Goal: Use online tool/utility: Utilize a website feature to perform a specific function

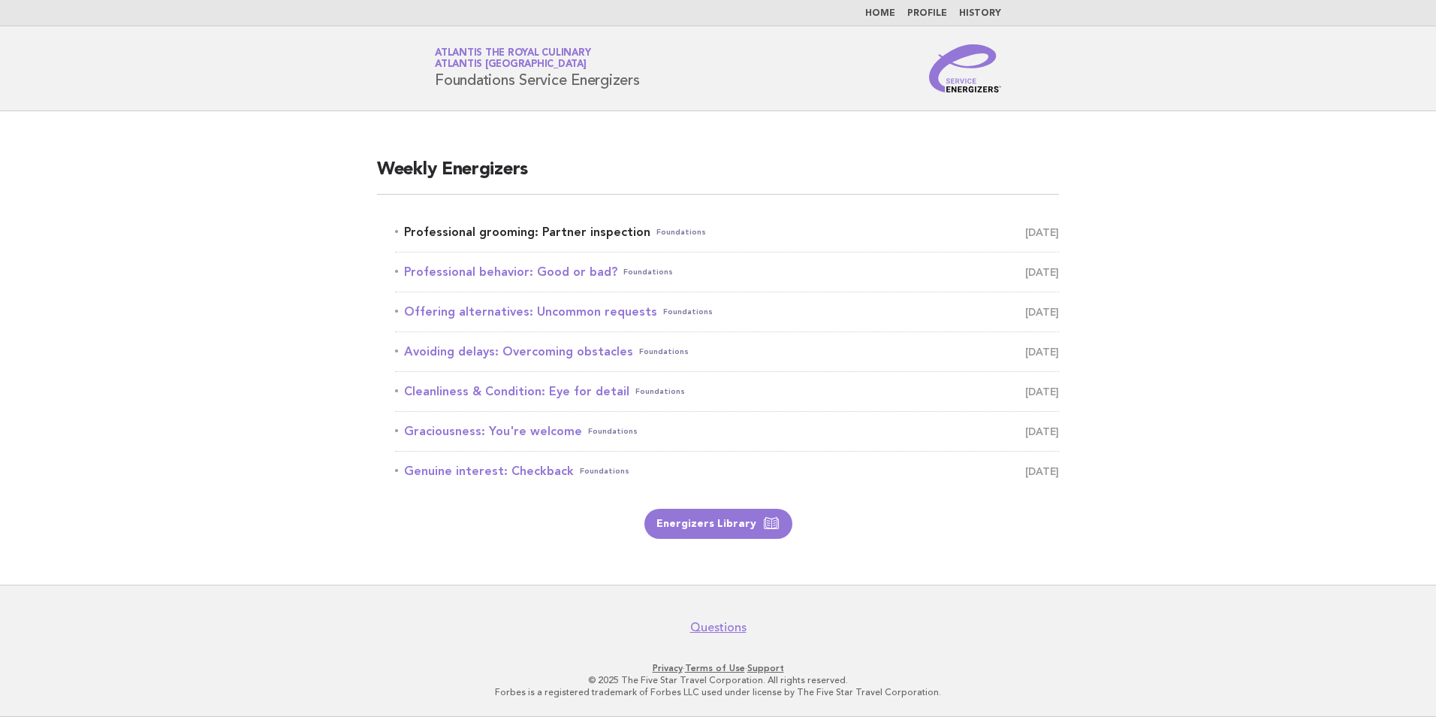
click at [488, 222] on link "Professional grooming: Partner inspection Foundations [DATE]" at bounding box center [727, 232] width 664 height 21
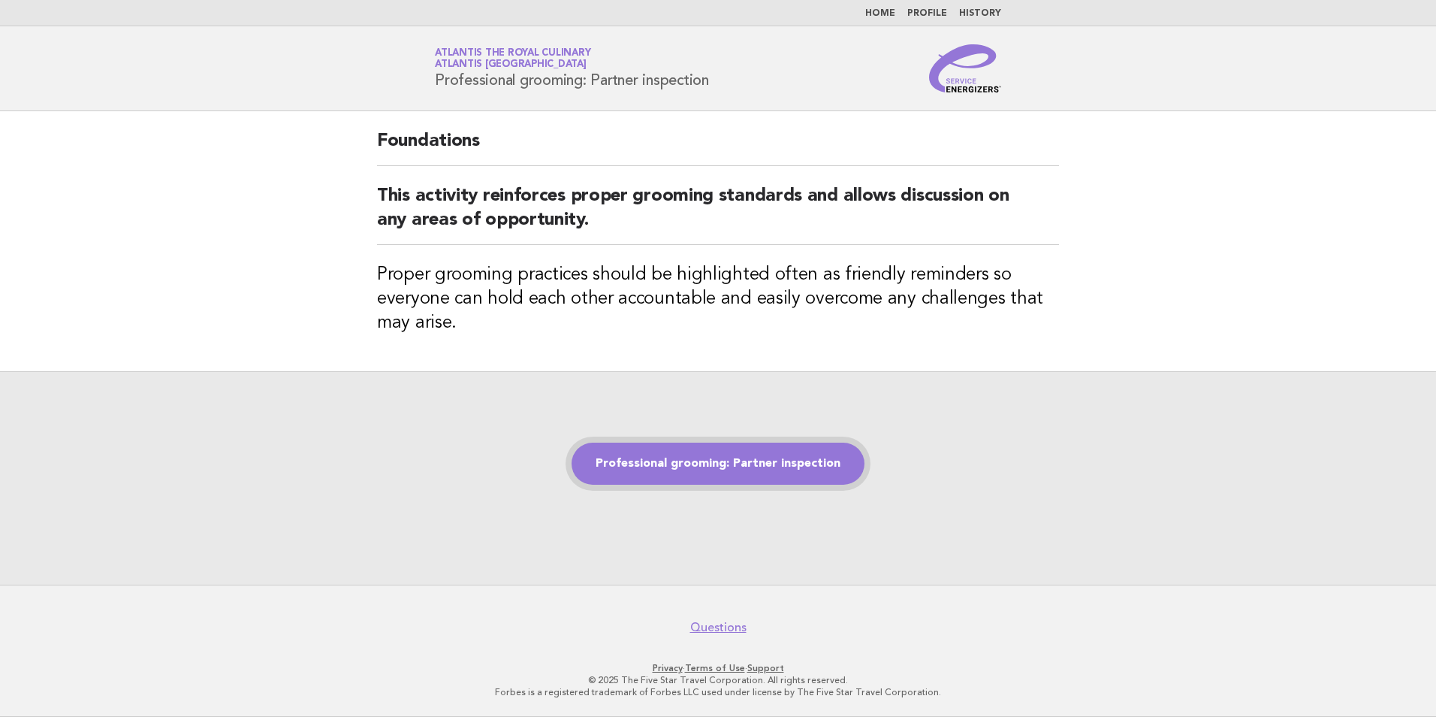
click at [771, 458] on link "Professional grooming: Partner inspection" at bounding box center [718, 463] width 293 height 42
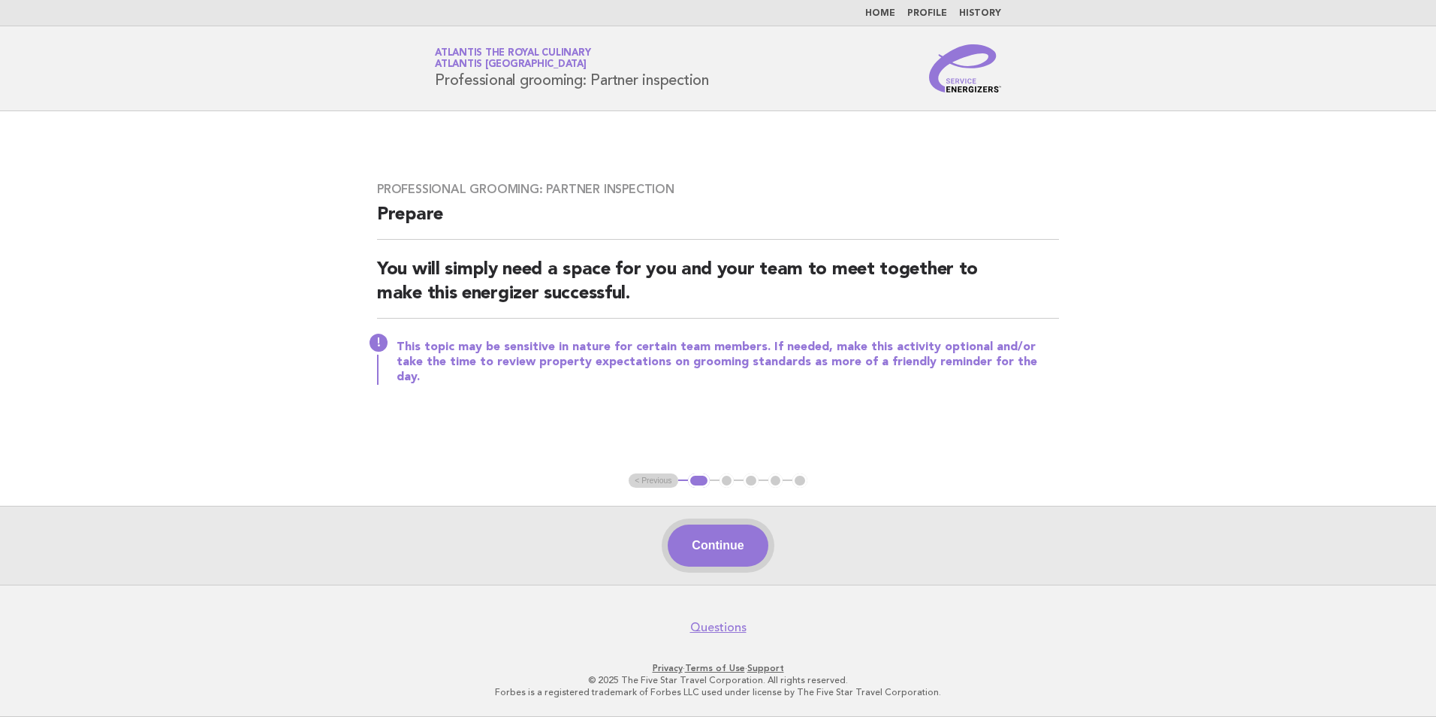
click at [729, 544] on button "Continue" at bounding box center [718, 545] width 100 height 42
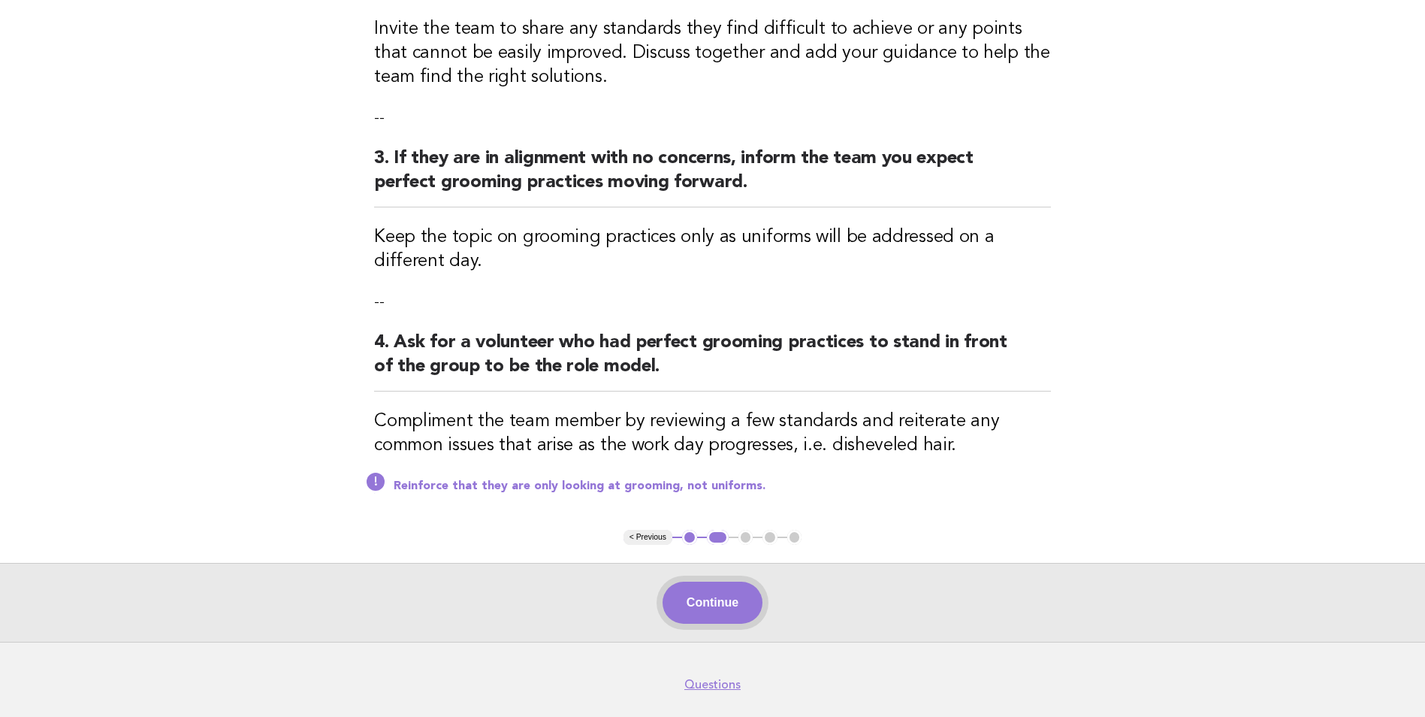
click at [729, 590] on button "Continue" at bounding box center [713, 602] width 100 height 42
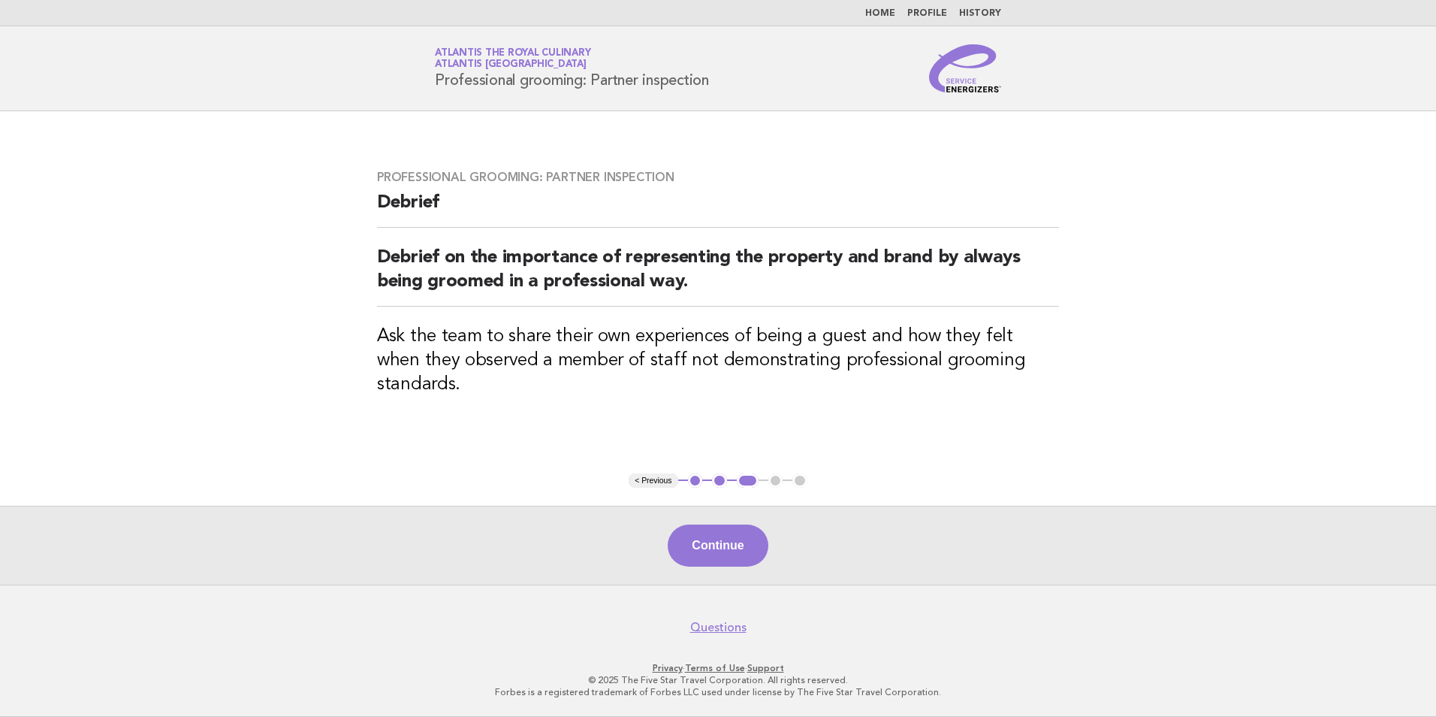
click at [723, 539] on button "Continue" at bounding box center [718, 545] width 100 height 42
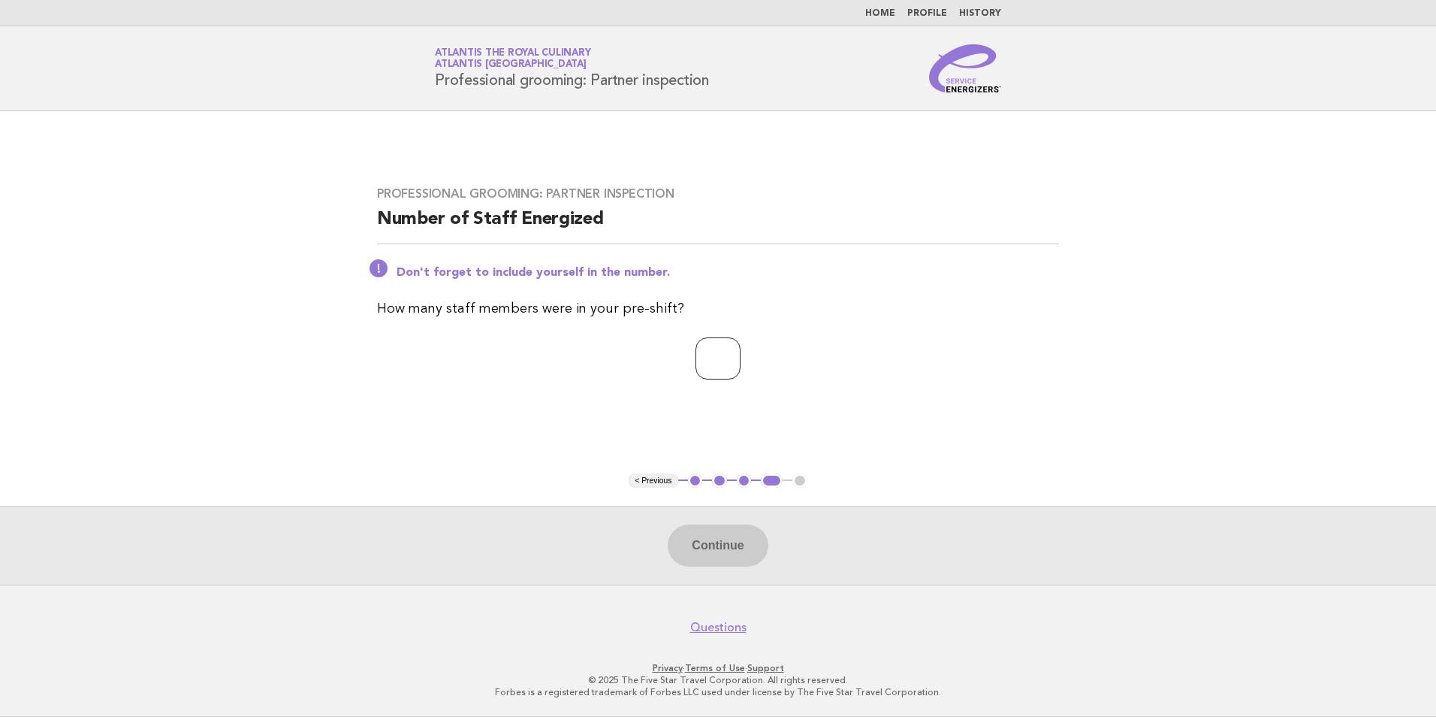
click at [719, 347] on input "number" at bounding box center [718, 358] width 45 height 42
type input "*"
click at [720, 538] on button "Continue" at bounding box center [718, 545] width 100 height 42
